Goal: Task Accomplishment & Management: Use online tool/utility

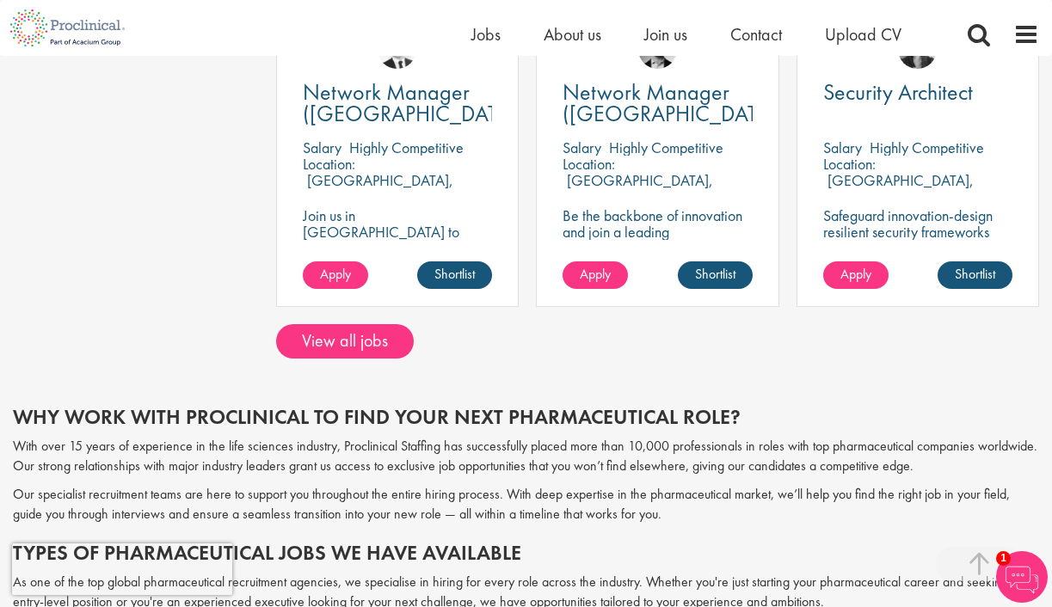
scroll to position [1389, 0]
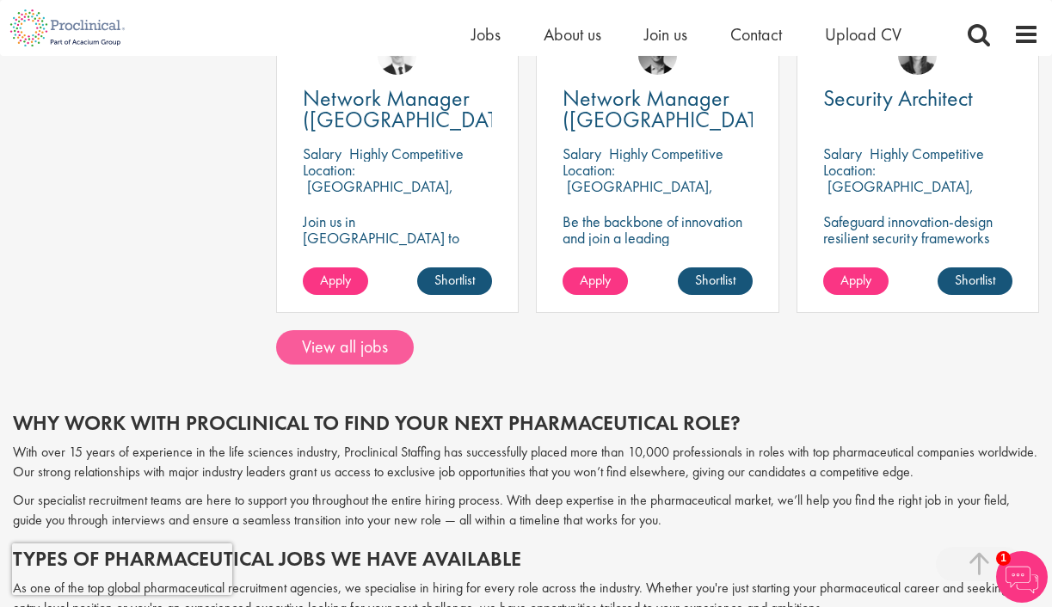
click at [383, 338] on link "View all jobs" at bounding box center [345, 347] width 138 height 34
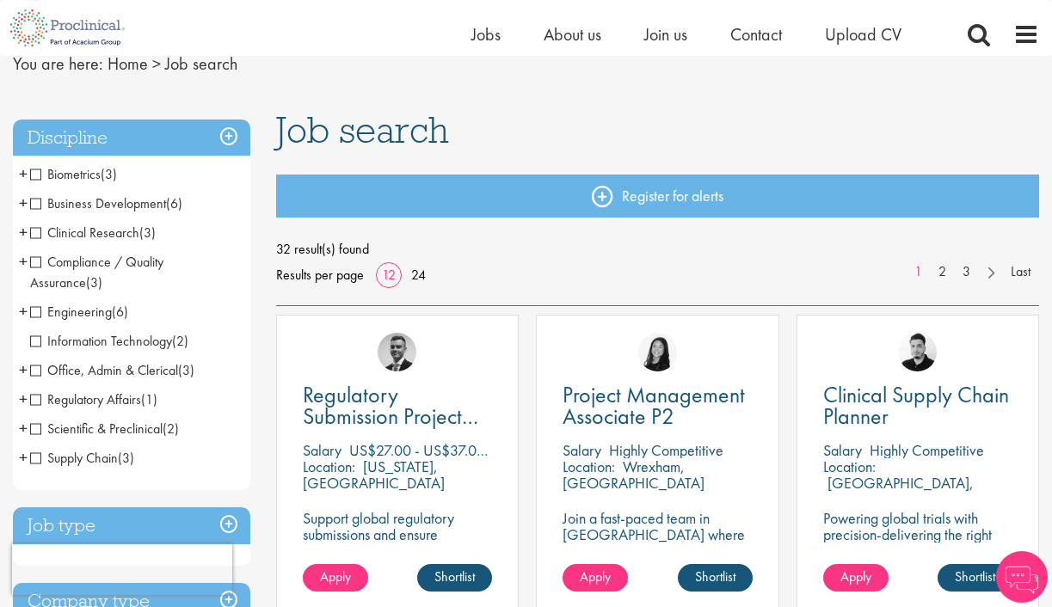
scroll to position [71, 0]
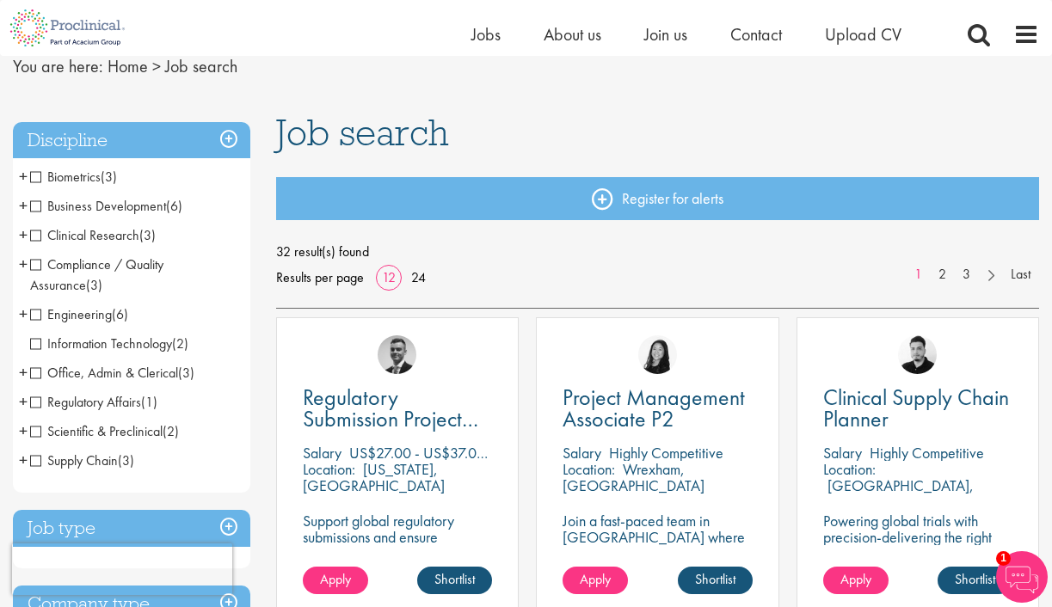
click at [114, 205] on span "Business Development" at bounding box center [98, 206] width 136 height 18
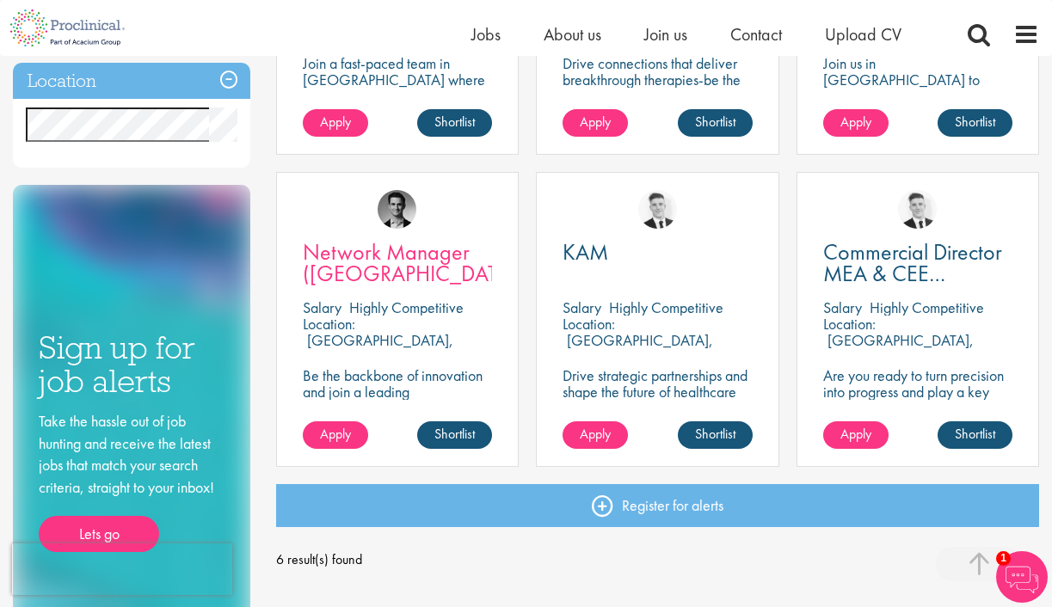
scroll to position [562, 0]
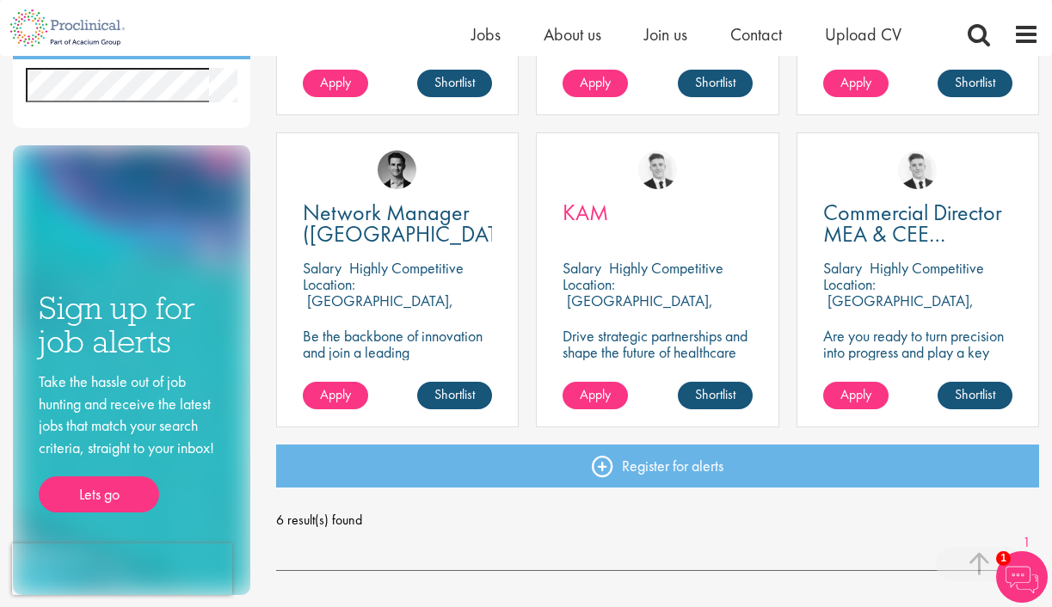
click at [579, 212] on span "KAM" at bounding box center [586, 212] width 46 height 29
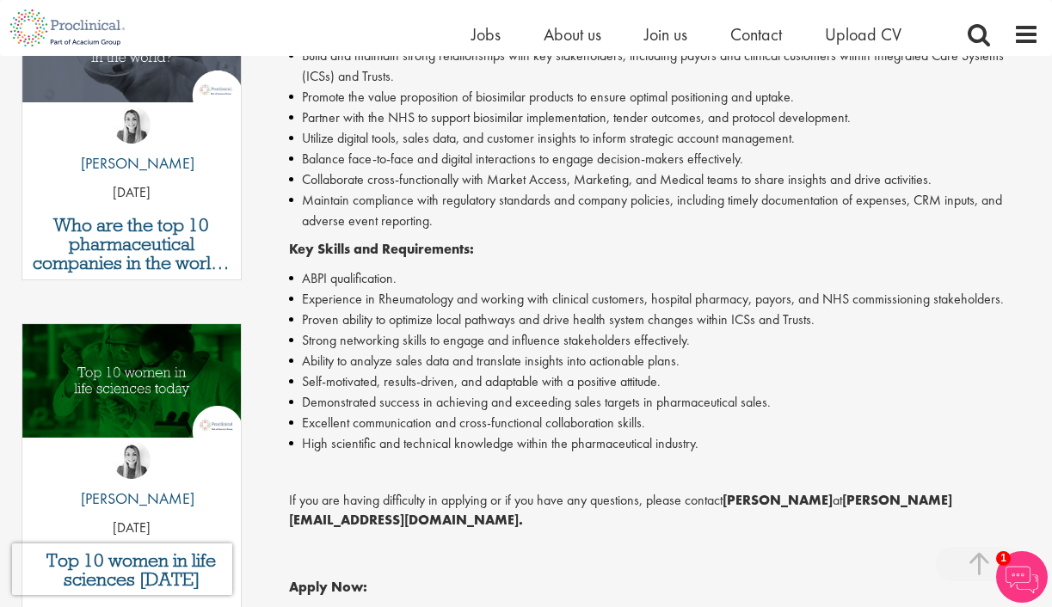
scroll to position [631, 0]
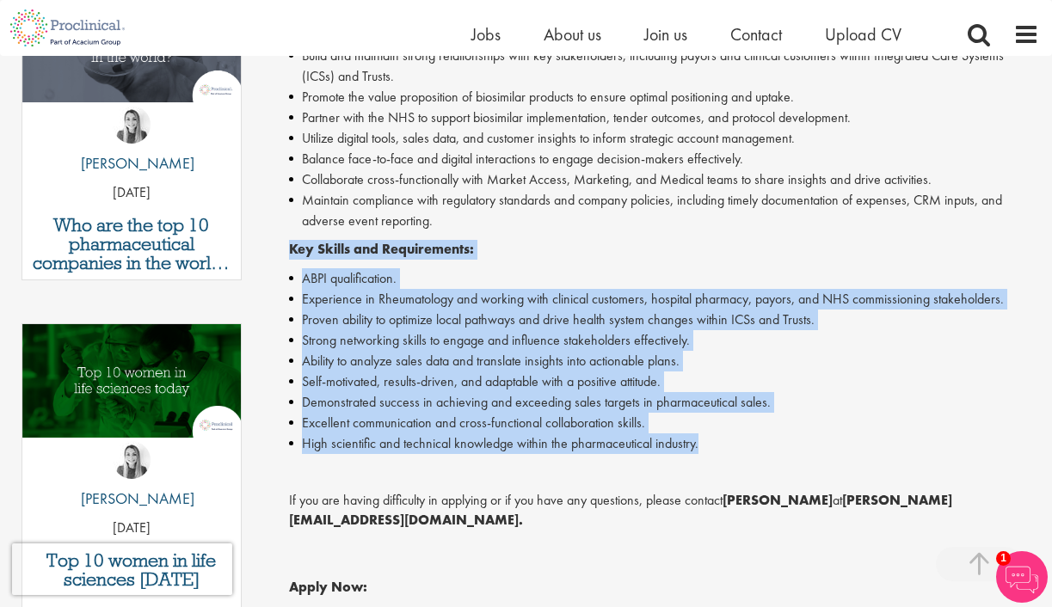
drag, startPoint x: 711, startPoint y: 419, endPoint x: 288, endPoint y: 221, distance: 466.5
click at [289, 221] on div "Proclinical is seeking a Key Account Manager to lead client engagement and driv…" at bounding box center [664, 306] width 750 height 872
copy div "Key Skills and Requirements: ABPI qualification. Experience in Rheumatology and…"
